Goal: Task Accomplishment & Management: Manage account settings

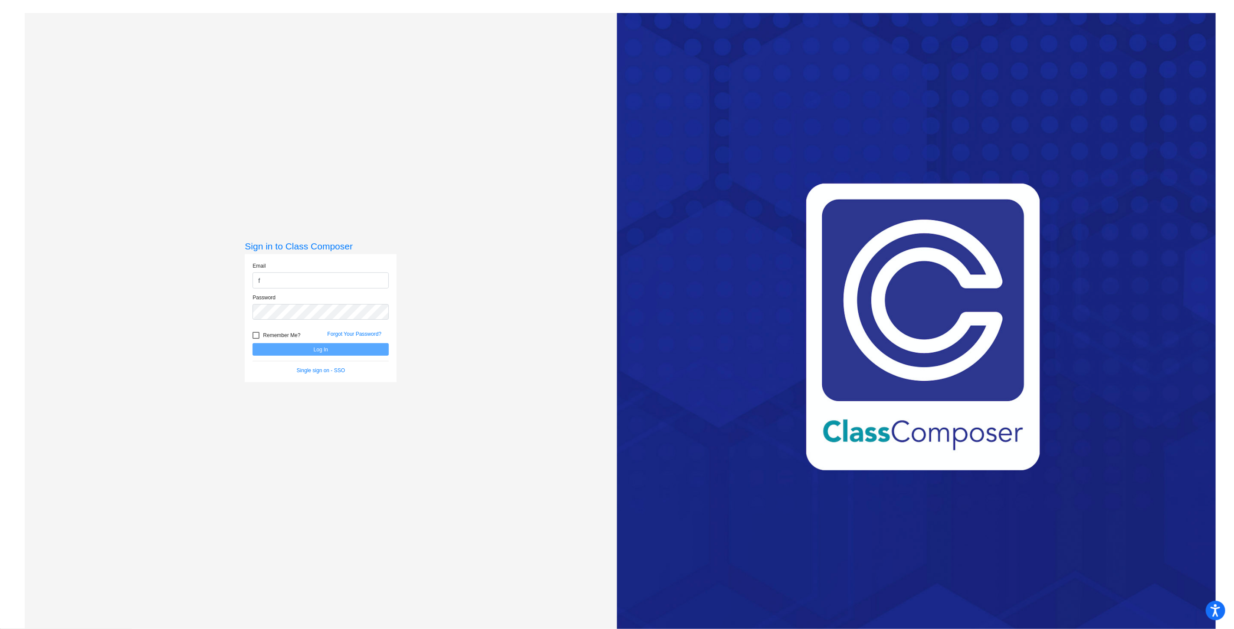
type input "[EMAIL_ADDRESS][DOMAIN_NAME]"
click at [253, 343] on button "Log In" at bounding box center [321, 349] width 136 height 13
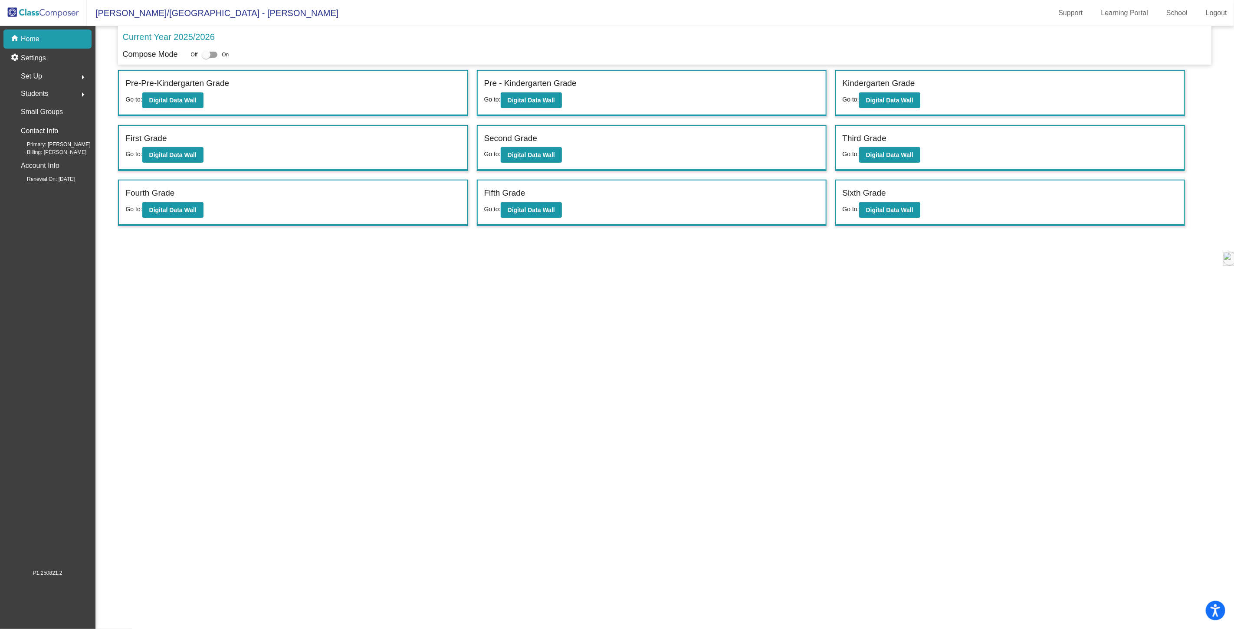
click at [54, 97] on div "Students arrow_right" at bounding box center [50, 93] width 83 height 17
click at [252, 307] on mat-sidenav-content "Current Year 2025/2026 Compose Mode Off On Incoming (New students moving into l…" at bounding box center [664, 327] width 1139 height 603
click at [78, 79] on mat-icon "arrow_right" at bounding box center [83, 77] width 10 height 10
click at [42, 129] on div "Users" at bounding box center [27, 132] width 37 height 19
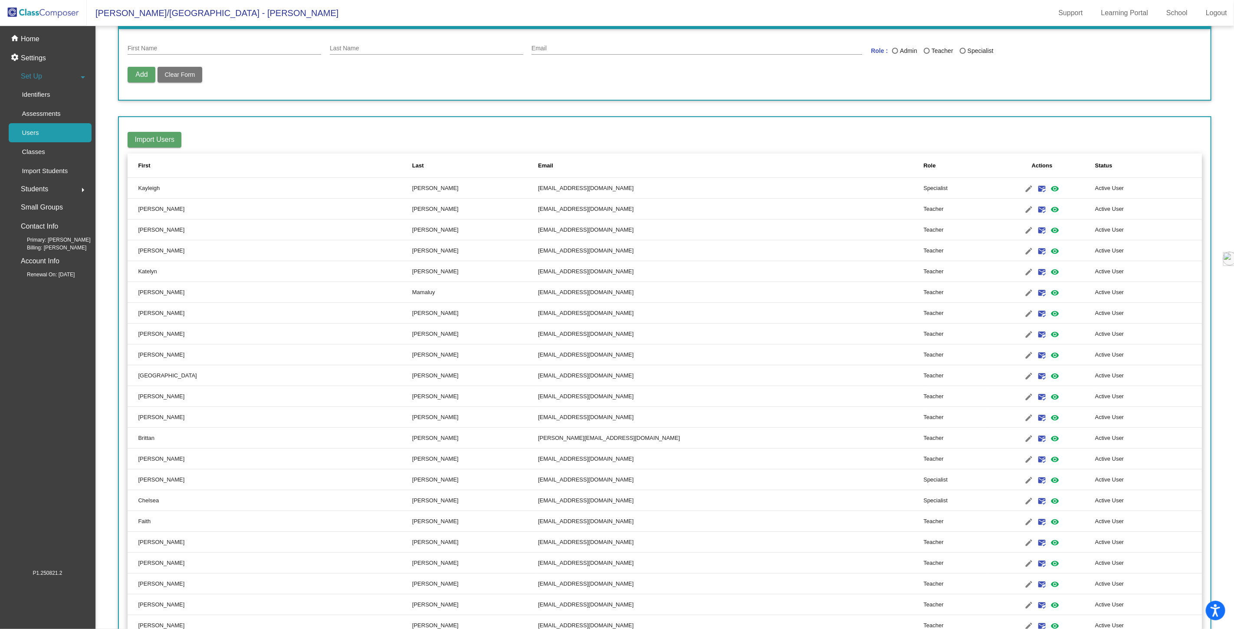
scroll to position [48, 0]
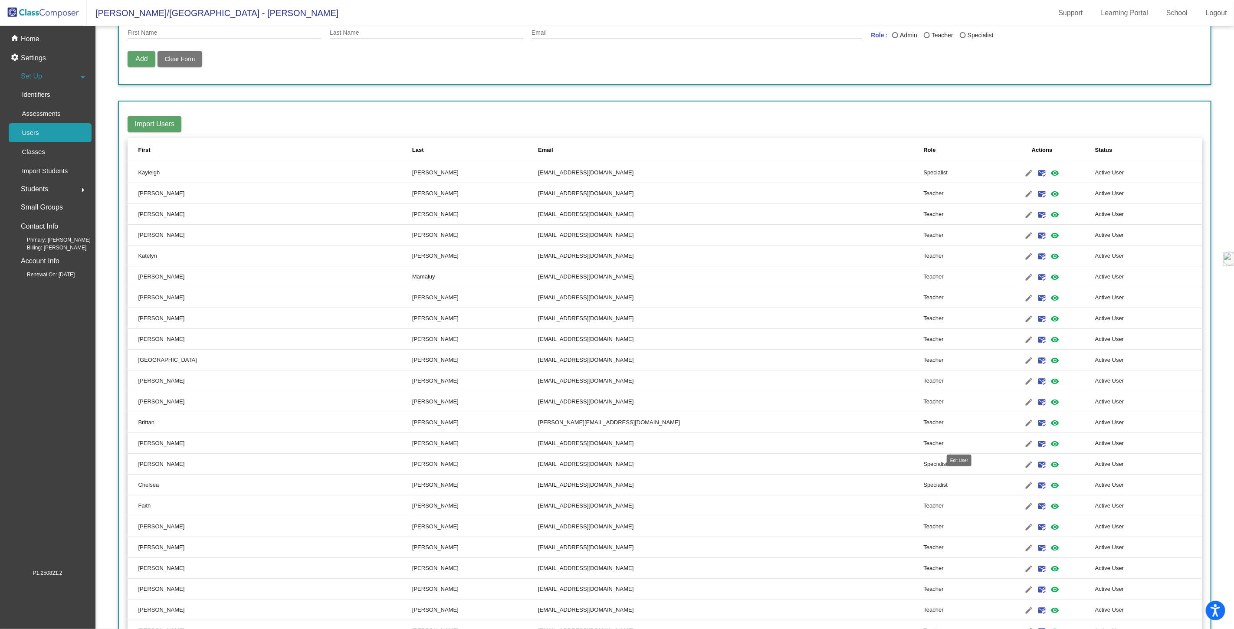
click at [1024, 443] on mat-icon "edit" at bounding box center [1029, 444] width 10 height 10
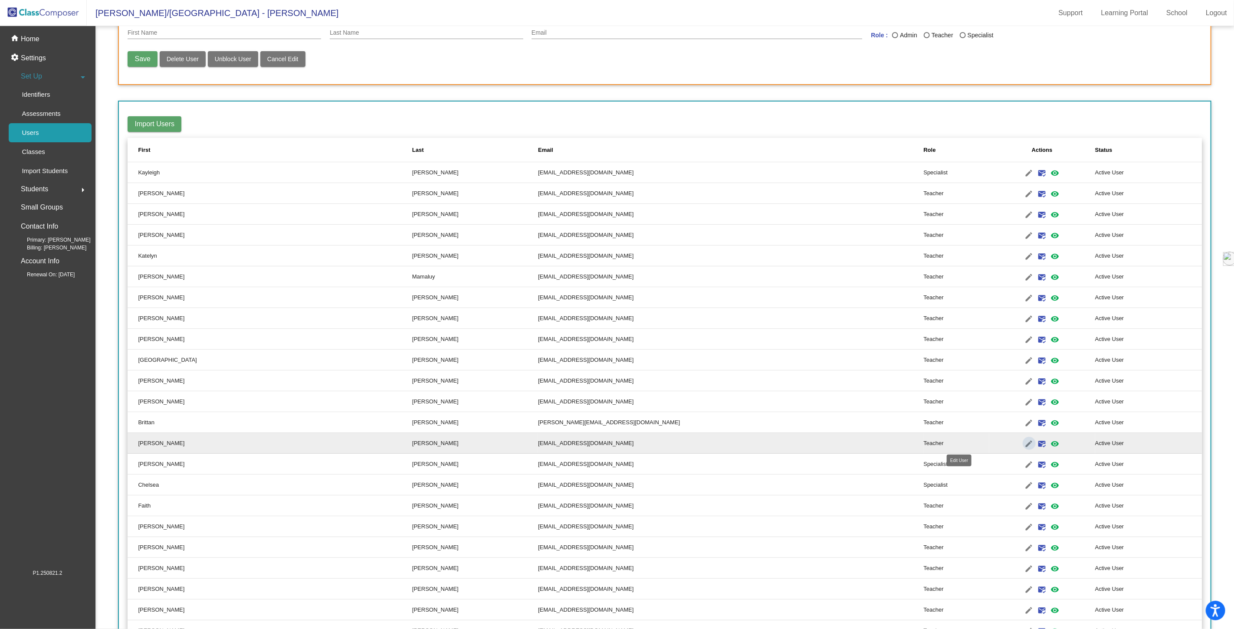
type input "[PERSON_NAME]"
type input "[EMAIL_ADDRESS][DOMAIN_NAME]"
radio input "true"
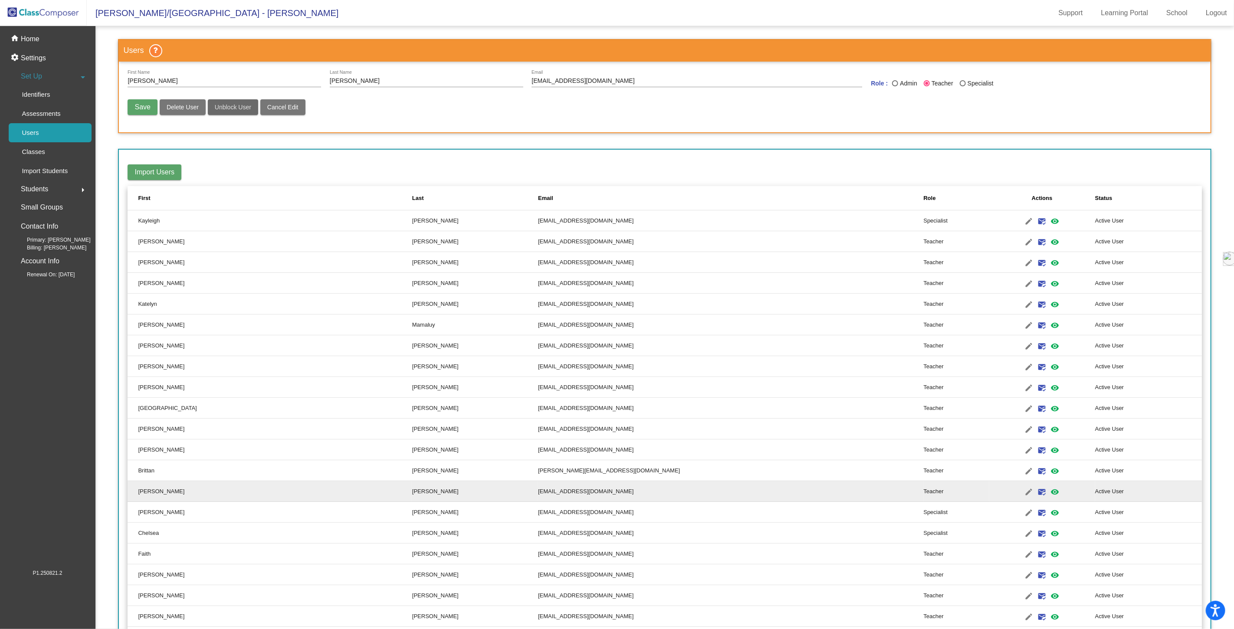
click at [229, 105] on span "Unblock User" at bounding box center [233, 107] width 36 height 7
radio input "false"
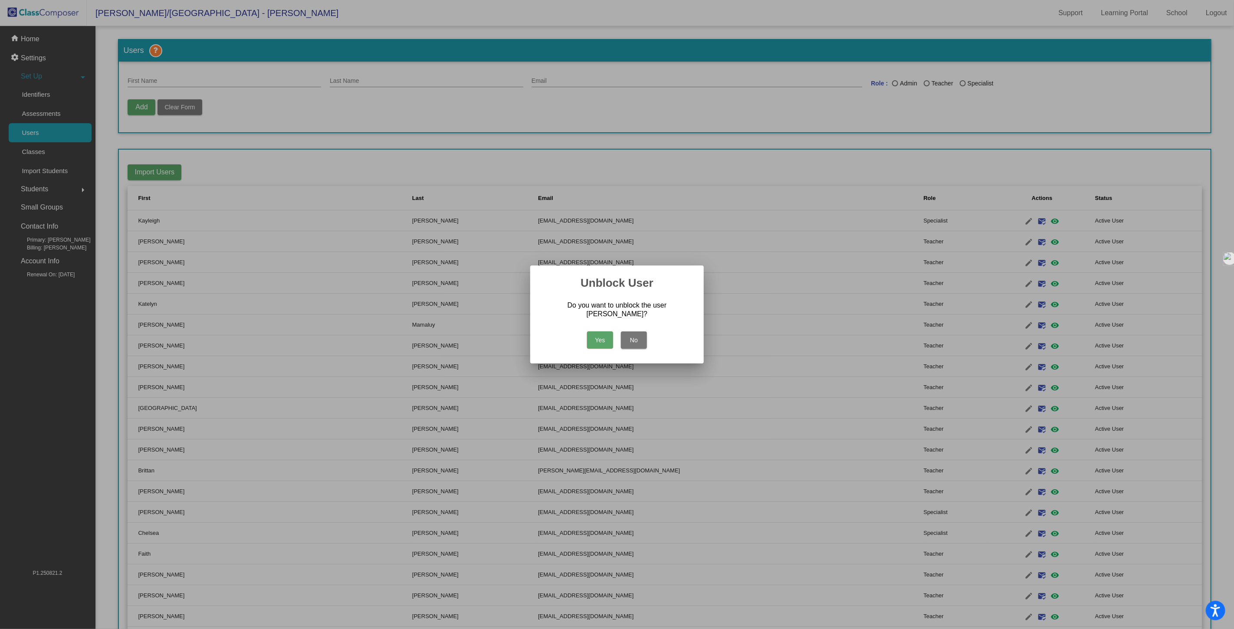
click at [595, 340] on button "Yes" at bounding box center [600, 340] width 26 height 17
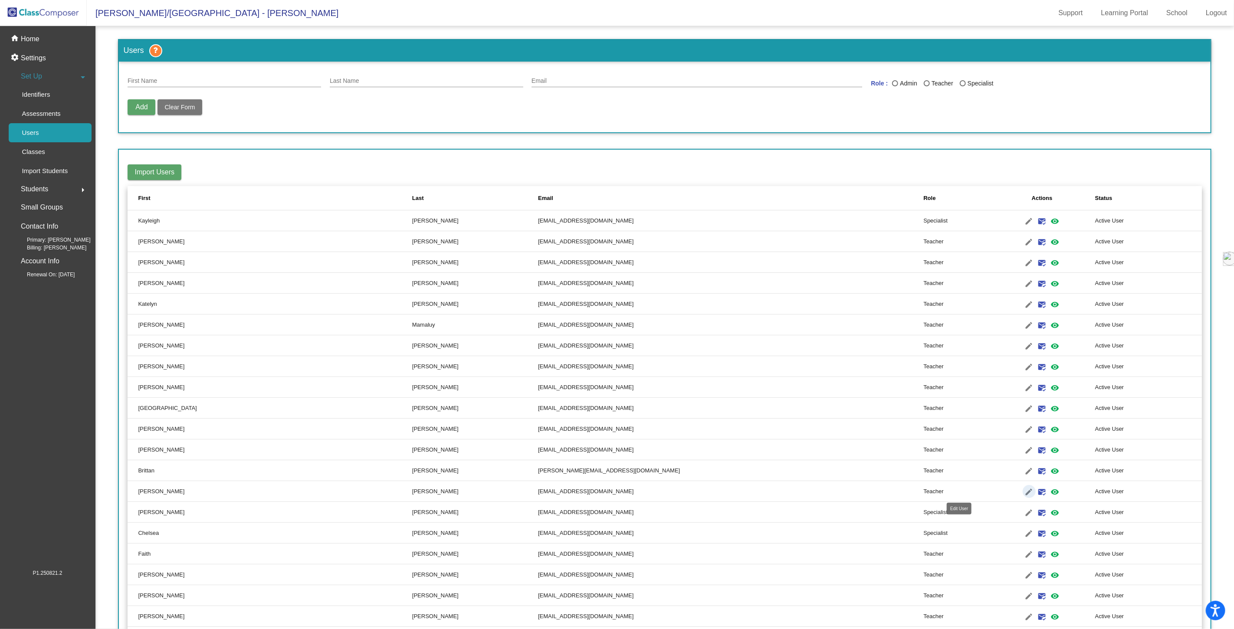
click at [1024, 487] on mat-icon "edit" at bounding box center [1029, 492] width 10 height 10
type input "[PERSON_NAME]"
type input "[EMAIL_ADDRESS][DOMAIN_NAME]"
radio input "true"
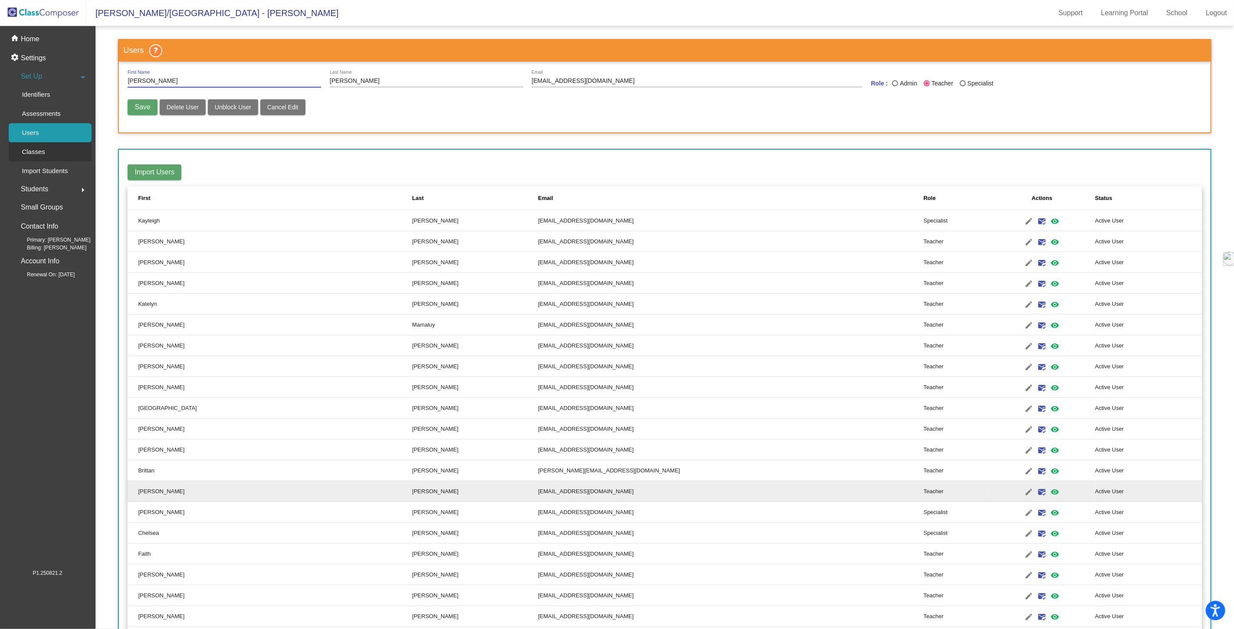
click at [37, 150] on p "Classes" at bounding box center [33, 152] width 23 height 10
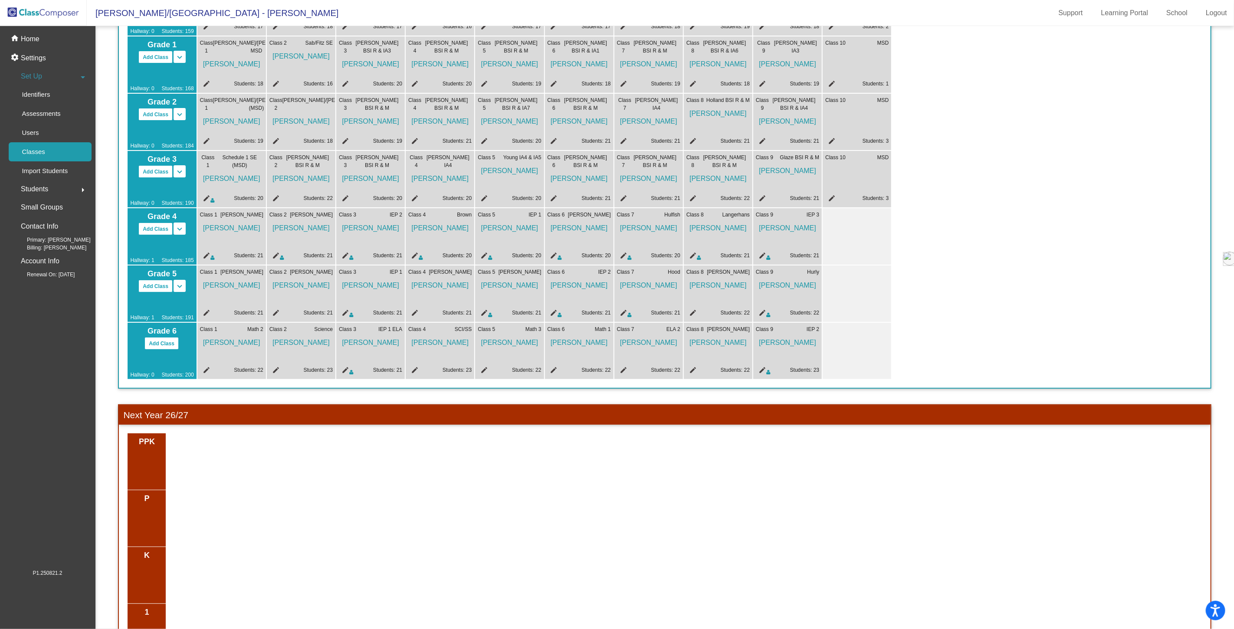
scroll to position [57, 0]
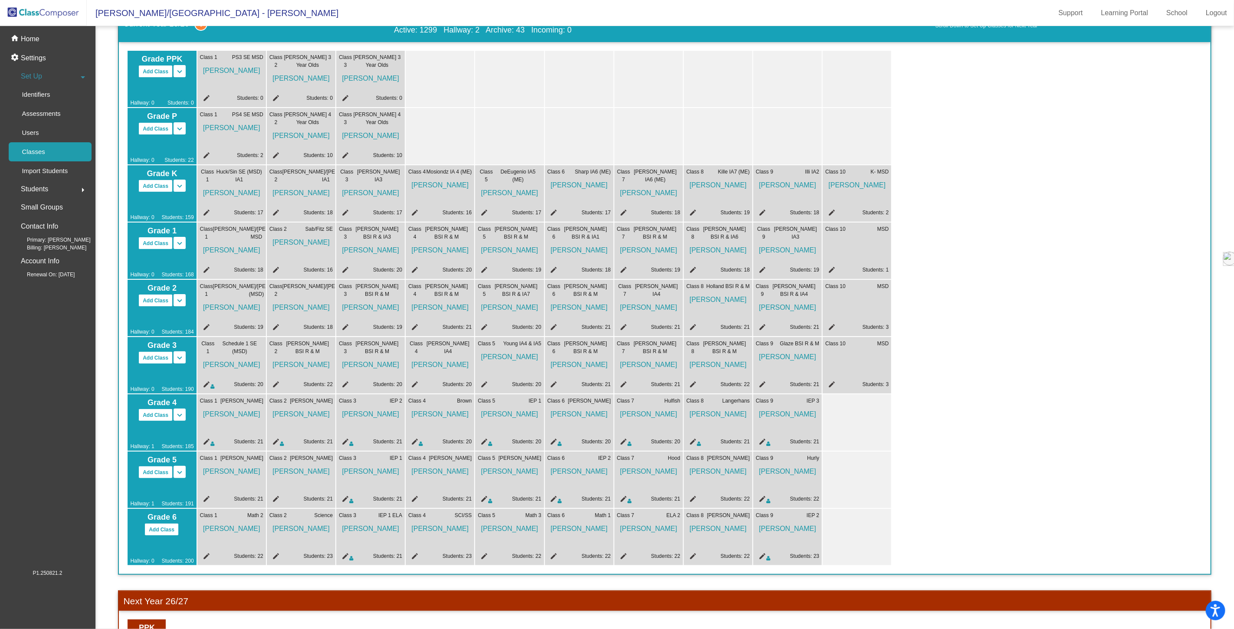
click at [345, 440] on mat-icon "edit" at bounding box center [344, 443] width 10 height 10
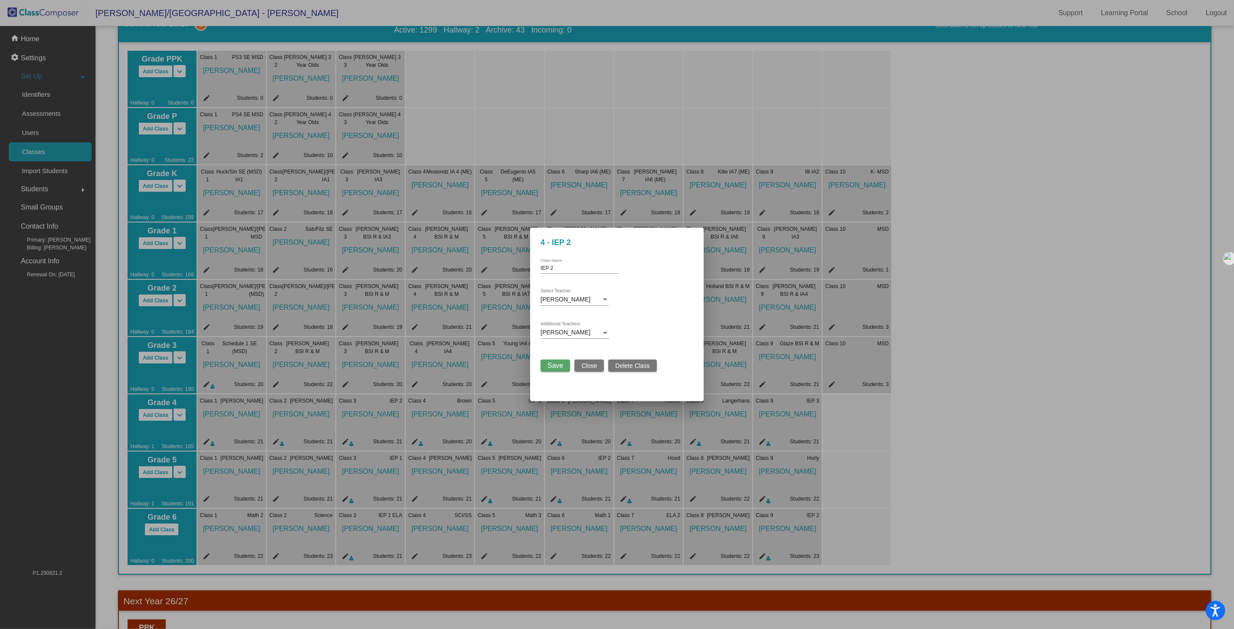
click at [586, 300] on div "[PERSON_NAME]" at bounding box center [571, 299] width 61 height 7
click at [595, 369] on div at bounding box center [617, 314] width 1234 height 629
click at [595, 363] on span "Close" at bounding box center [590, 365] width 16 height 7
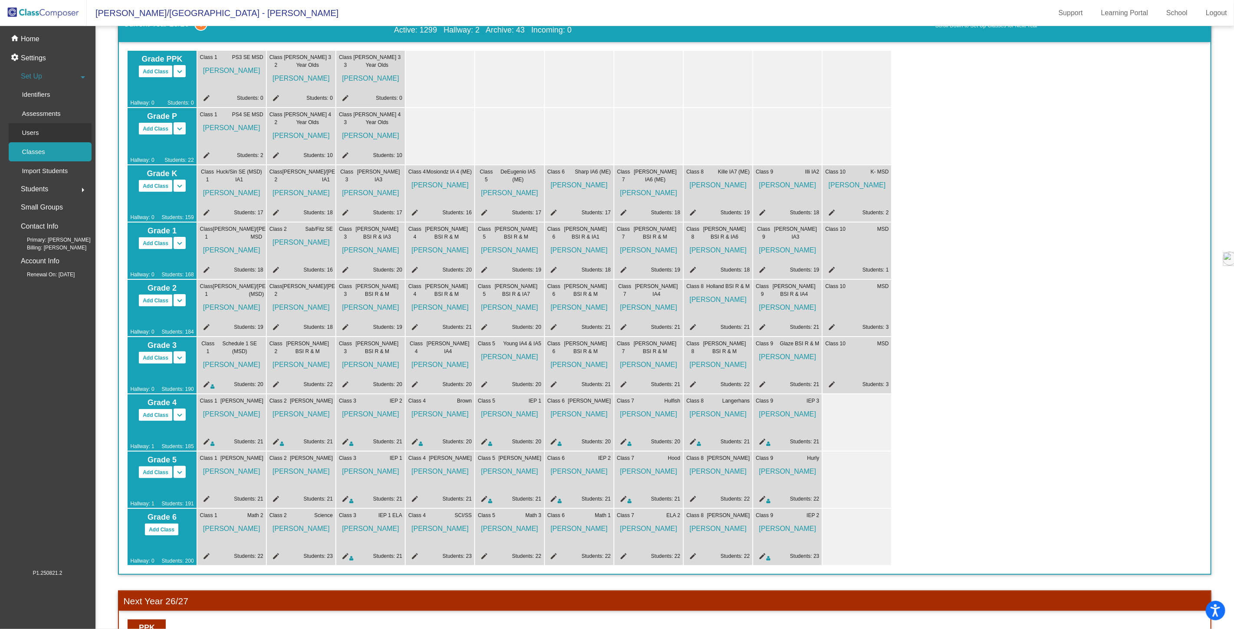
click at [37, 131] on p "Users" at bounding box center [30, 133] width 17 height 10
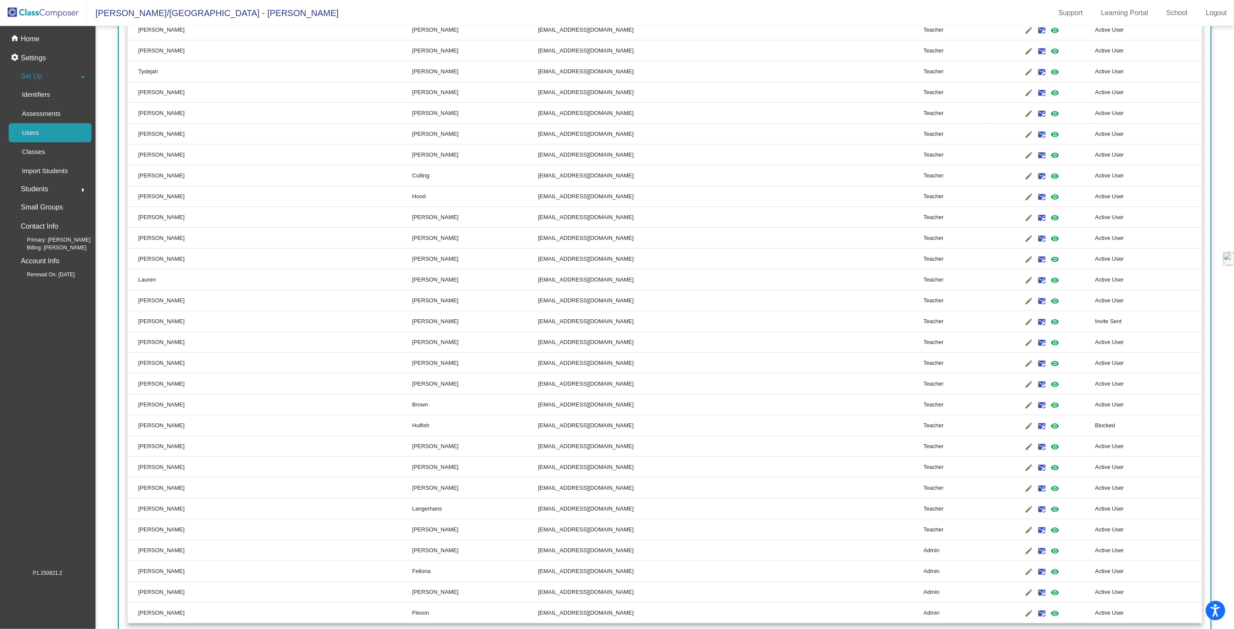
scroll to position [2062, 0]
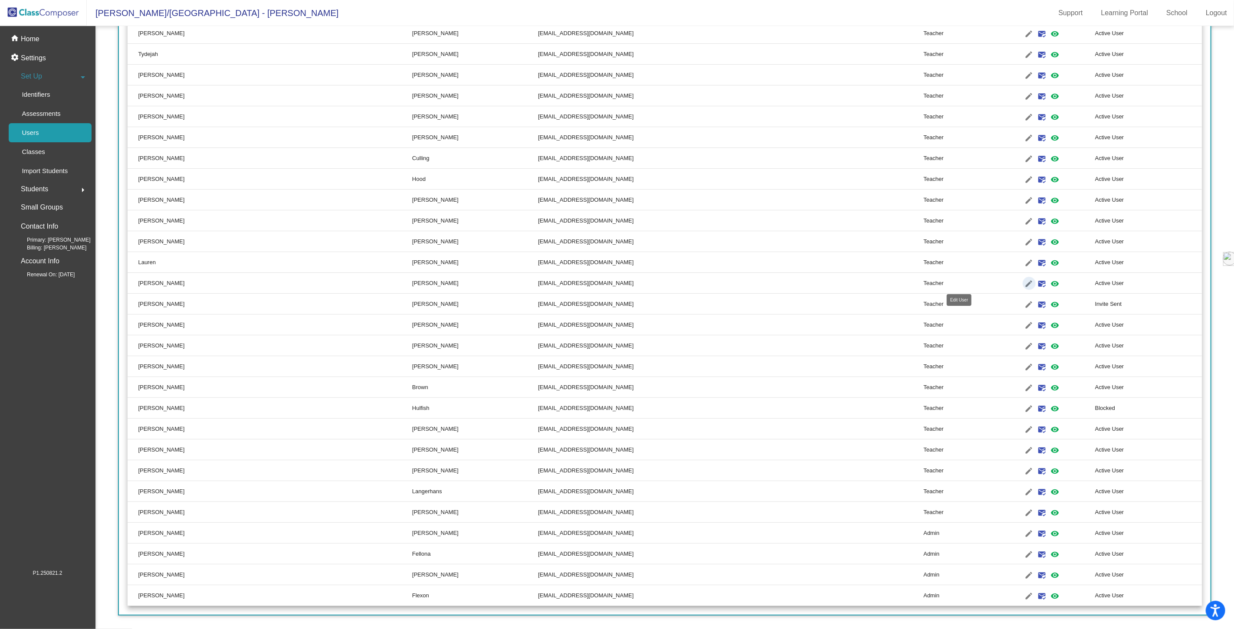
click at [1024, 279] on mat-icon "edit" at bounding box center [1029, 284] width 10 height 10
type input "[PERSON_NAME]"
type input "[EMAIL_ADDRESS][DOMAIN_NAME]"
radio input "true"
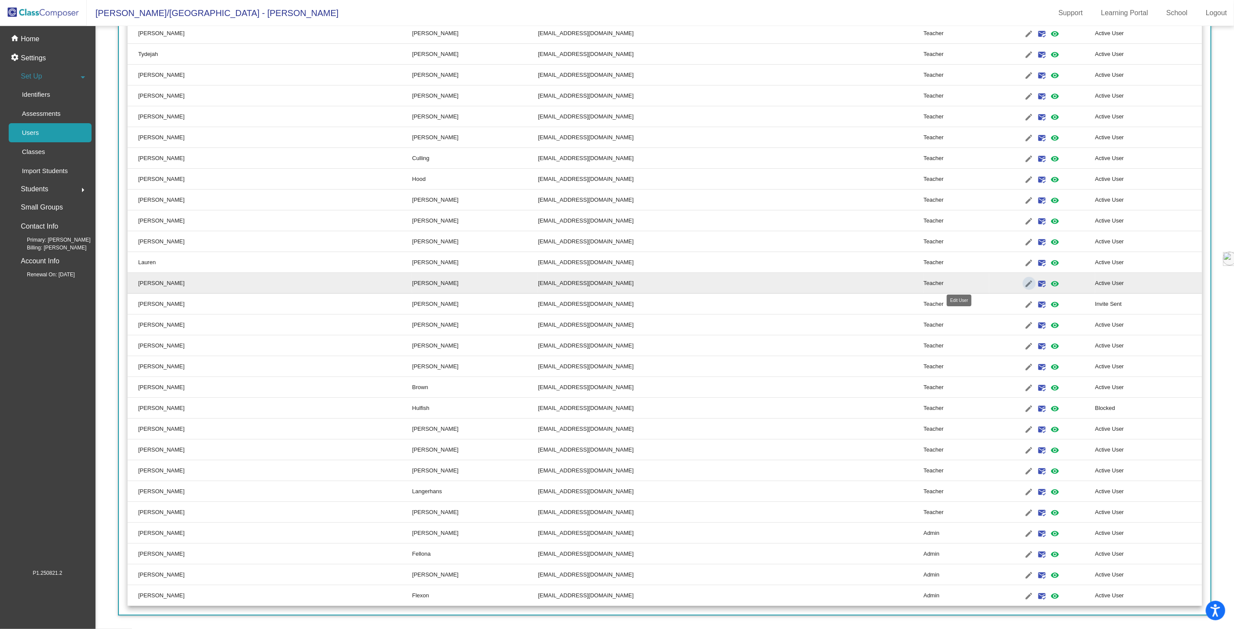
scroll to position [0, 0]
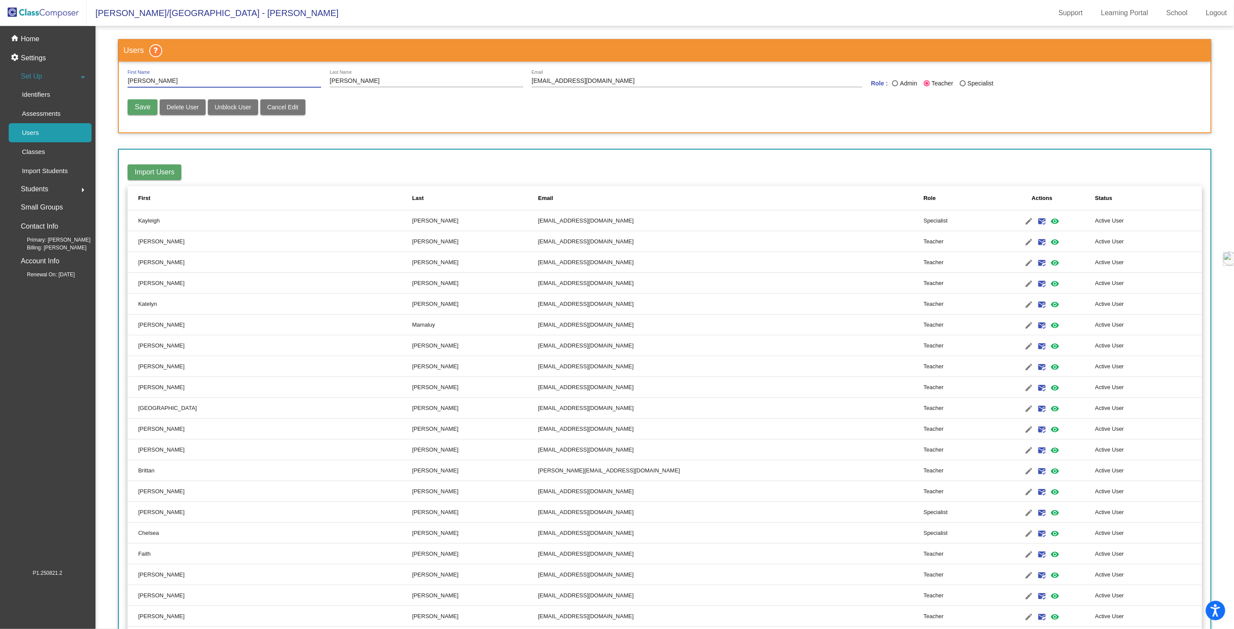
click at [183, 107] on span "Delete User" at bounding box center [183, 107] width 32 height 7
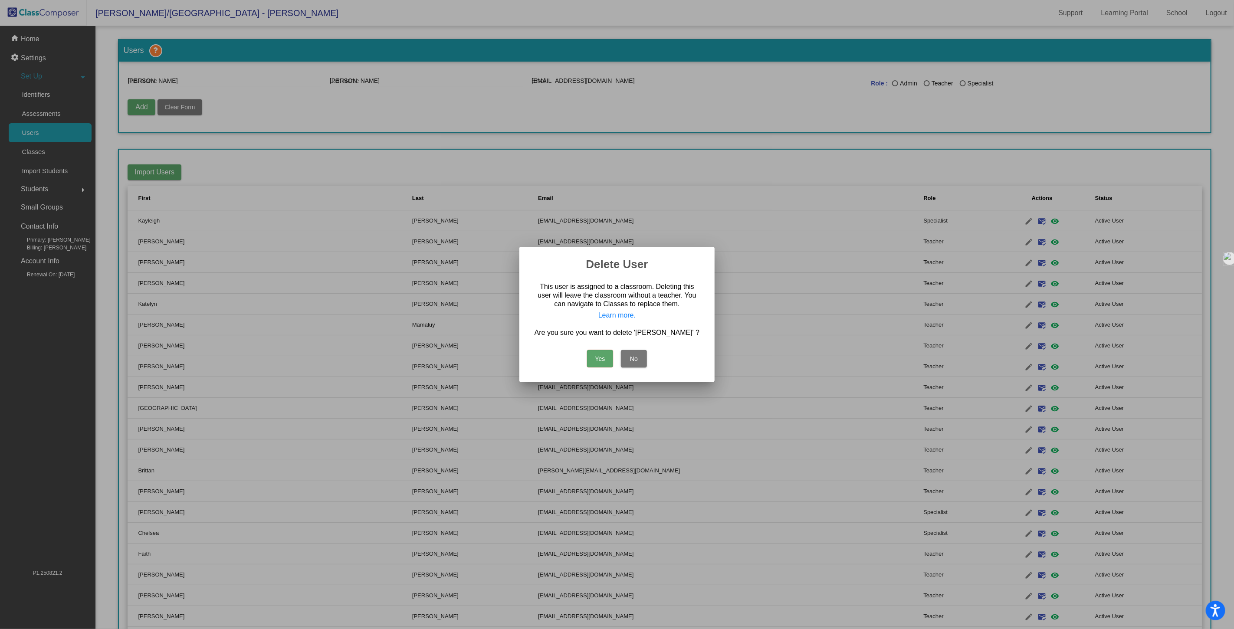
radio input "false"
click at [599, 361] on button "Yes" at bounding box center [600, 358] width 26 height 17
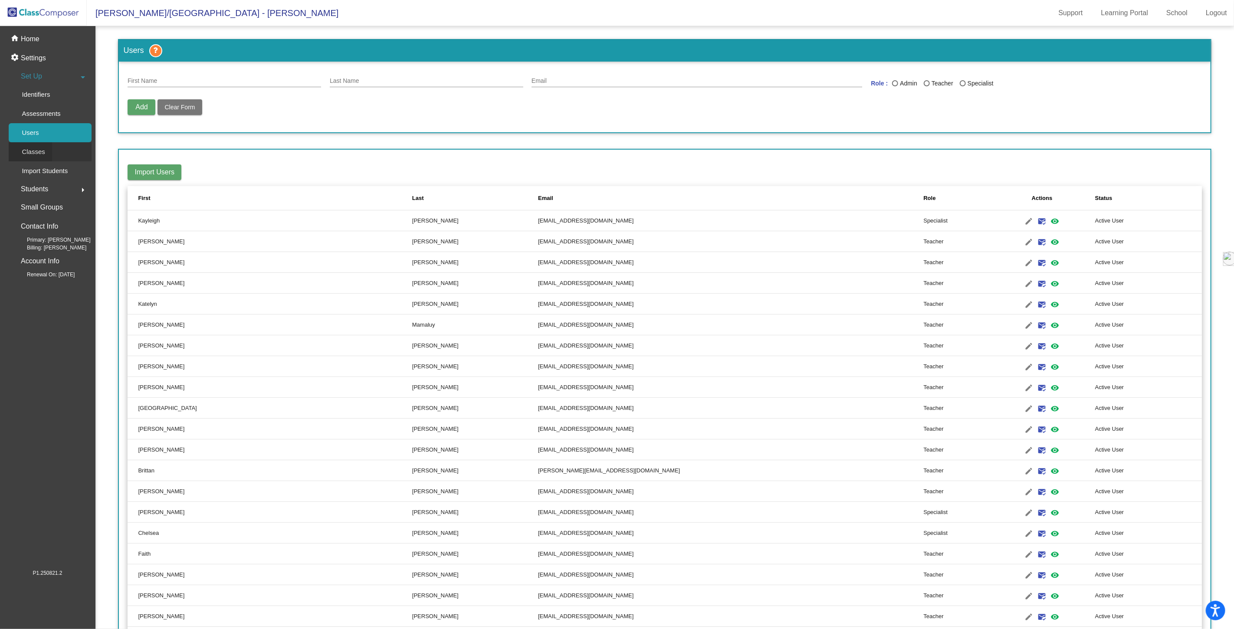
click at [35, 152] on p "Classes" at bounding box center [33, 152] width 23 height 10
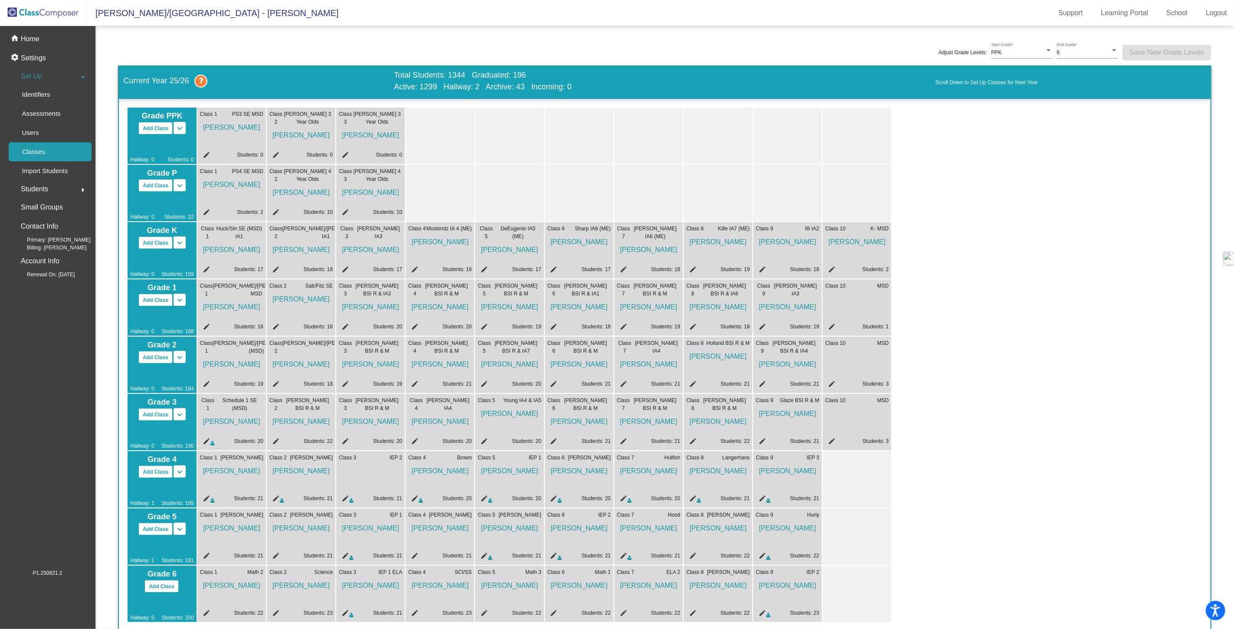
click at [342, 496] on mat-icon "edit" at bounding box center [344, 500] width 10 height 10
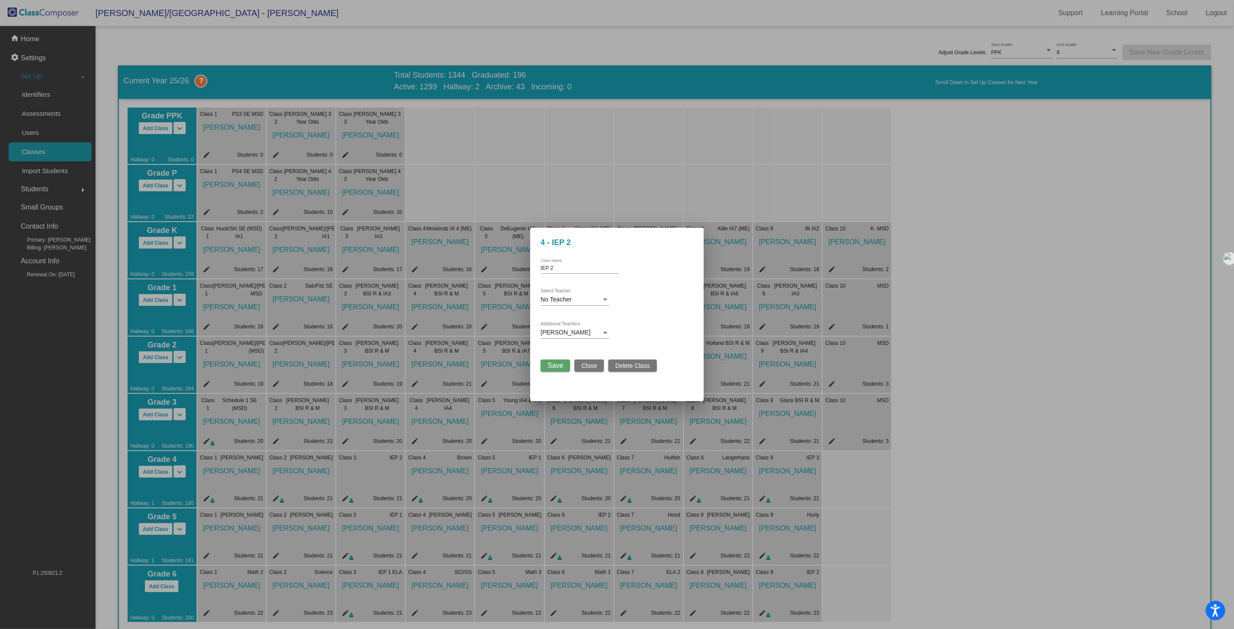
click at [566, 300] on span "No Teacher" at bounding box center [556, 299] width 31 height 7
click at [562, 315] on span "[PERSON_NAME]" at bounding box center [588, 315] width 94 height 18
click at [555, 365] on span "Save" at bounding box center [556, 365] width 16 height 7
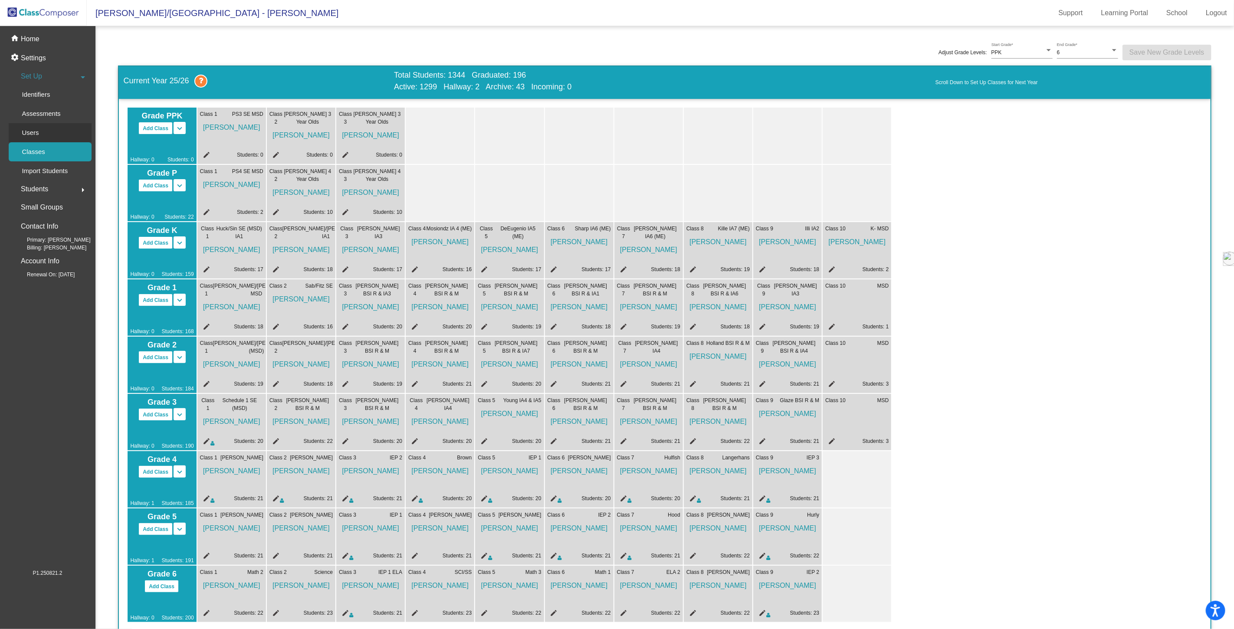
click at [30, 133] on p "Users" at bounding box center [30, 133] width 17 height 10
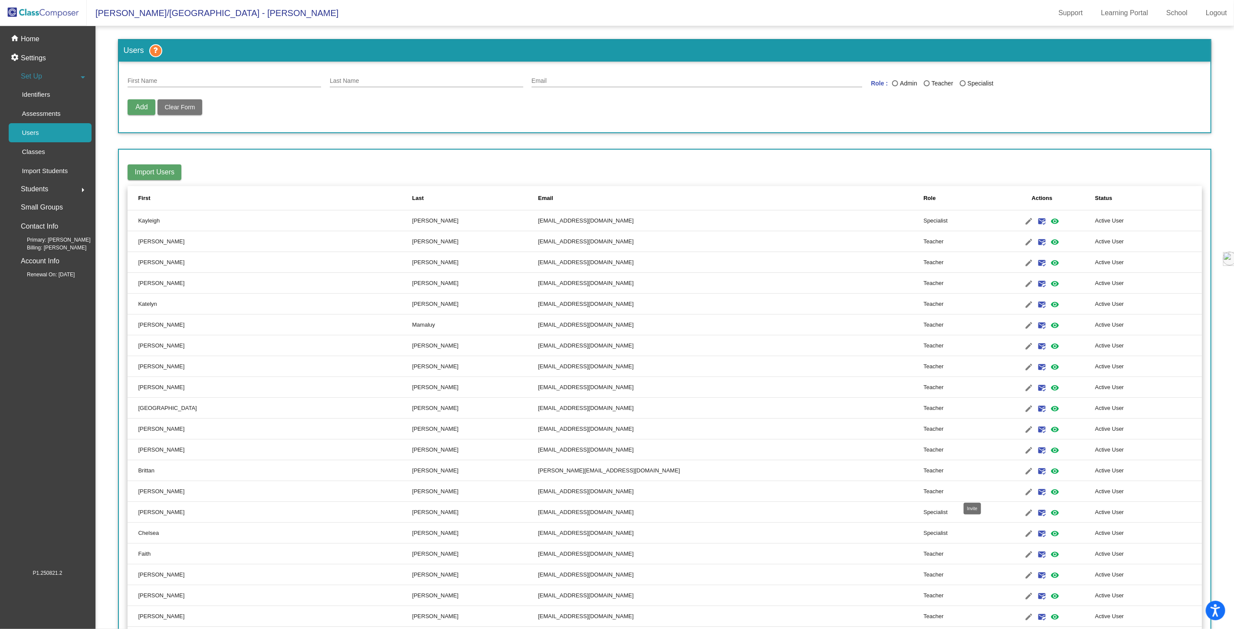
click at [1037, 491] on mat-icon "mark_email_read" at bounding box center [1042, 492] width 10 height 10
